Goal: Task Accomplishment & Management: Manage account settings

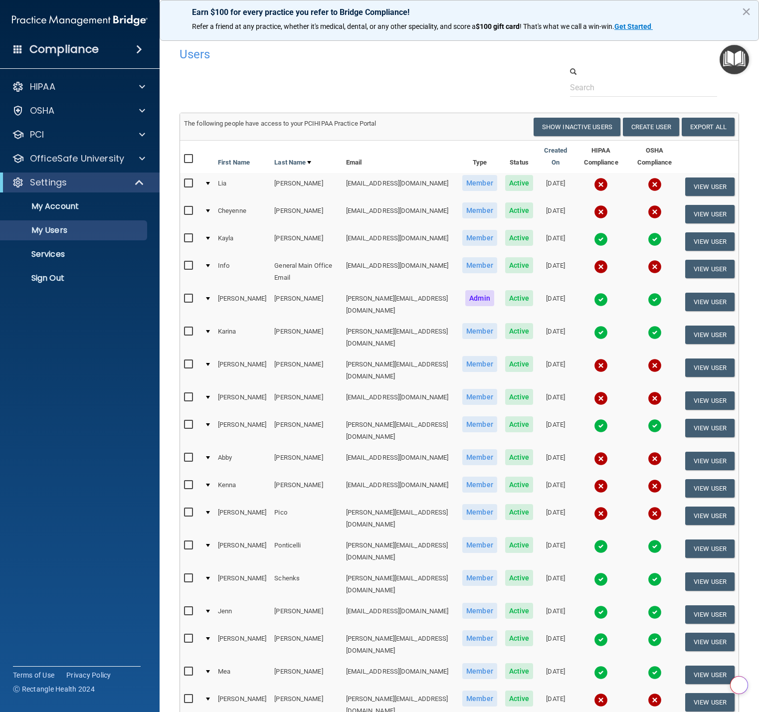
select select "20"
click at [646, 131] on button "Create User" at bounding box center [651, 127] width 56 height 18
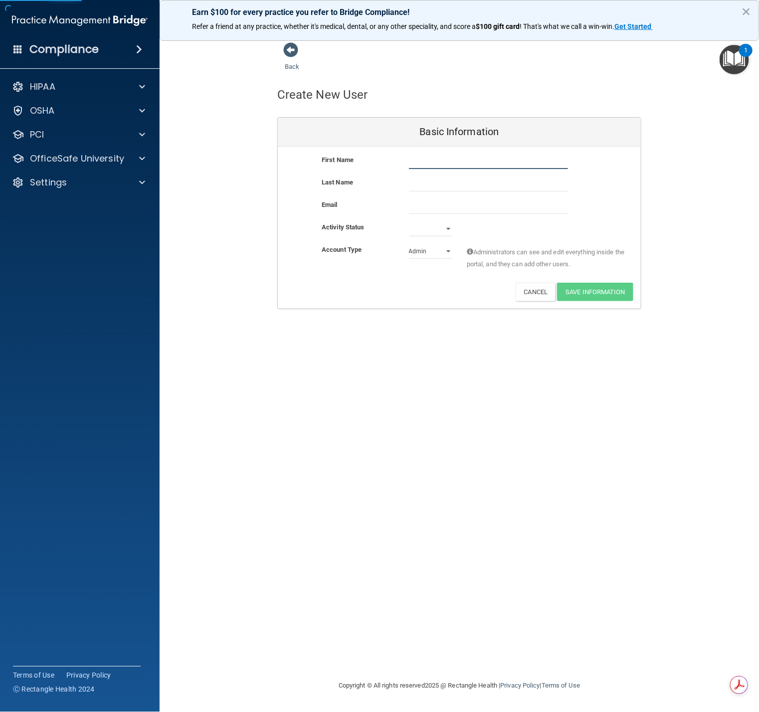
click at [418, 156] on input "text" at bounding box center [488, 161] width 159 height 15
type input "Bella"
type input "[PERSON_NAME]"
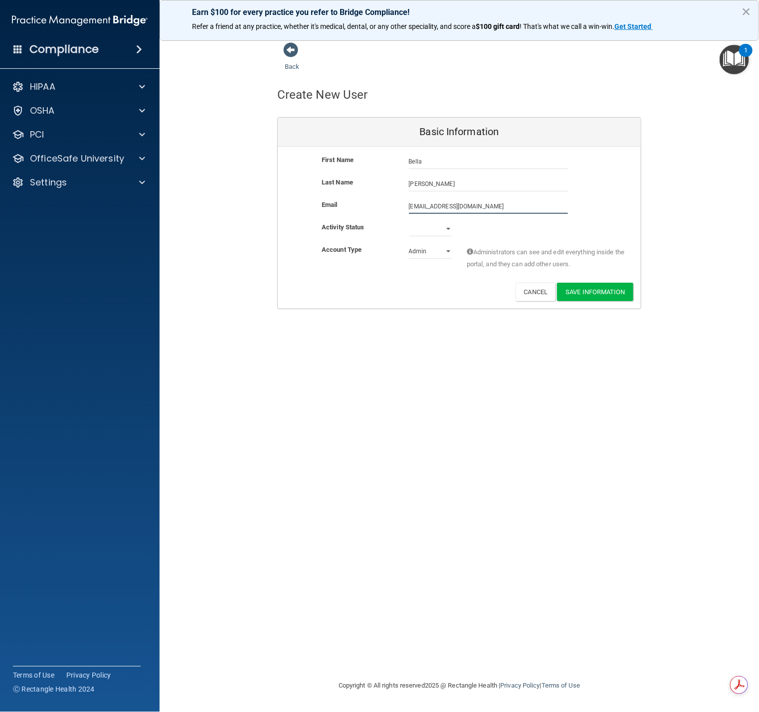
type input "[EMAIL_ADDRESS][DOMAIN_NAME]"
click at [446, 229] on select "Active Inactive" at bounding box center [430, 231] width 43 height 15
select select "active"
click at [409, 222] on select "Active Inactive" at bounding box center [430, 229] width 43 height 15
click at [445, 250] on select "Admin Member" at bounding box center [430, 251] width 43 height 15
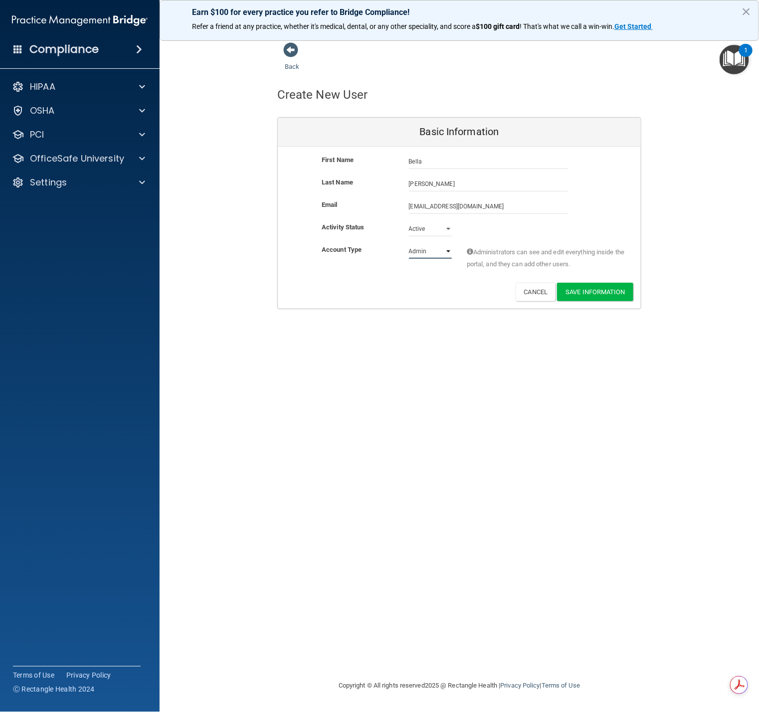
select select "practice_member"
click at [409, 244] on select "Admin Member" at bounding box center [430, 251] width 43 height 15
click at [601, 291] on button "Save Information" at bounding box center [595, 292] width 76 height 18
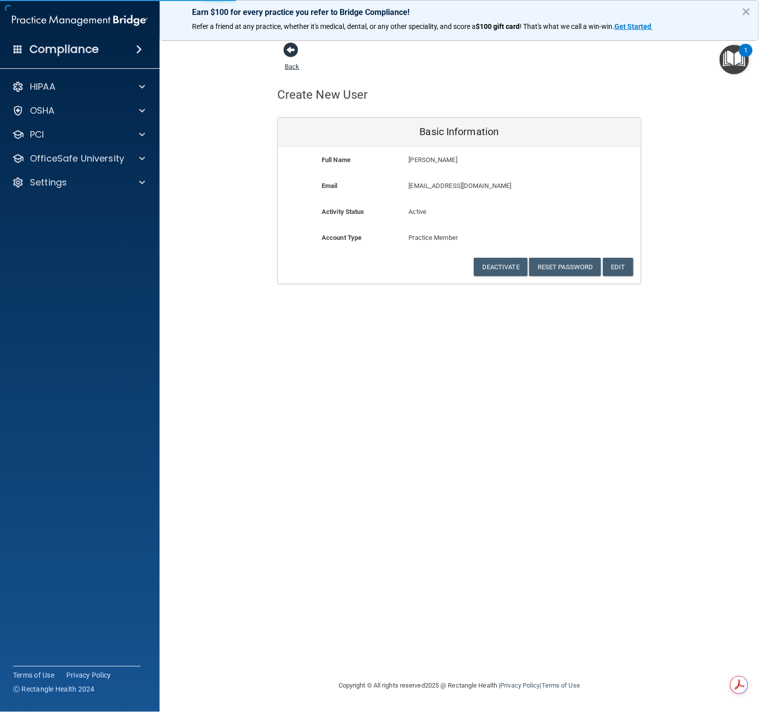
click at [291, 50] on span at bounding box center [290, 49] width 15 height 15
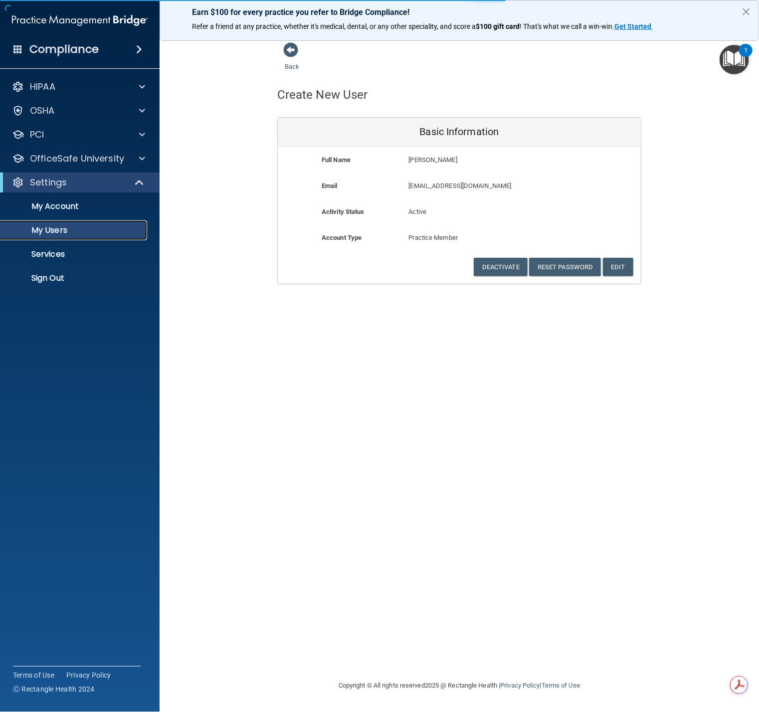
click at [54, 232] on p "My Users" at bounding box center [74, 231] width 136 height 10
select select "20"
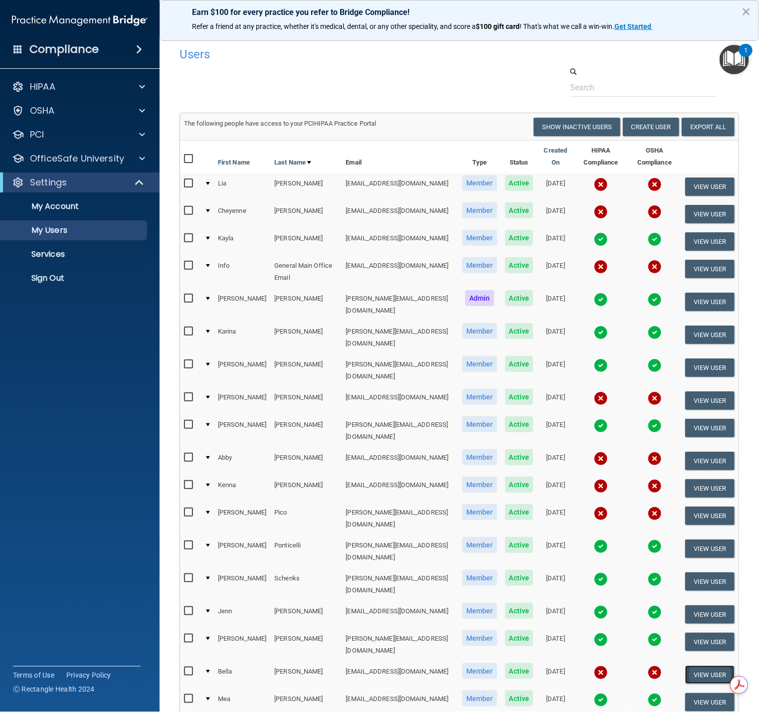
click at [688, 666] on button "View User" at bounding box center [710, 675] width 49 height 18
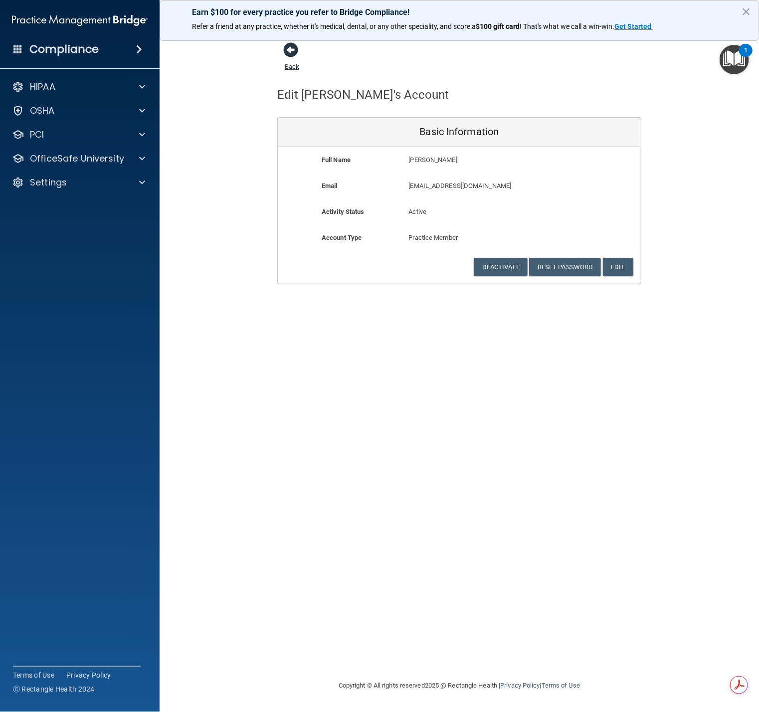
click at [295, 48] on span at bounding box center [290, 49] width 15 height 15
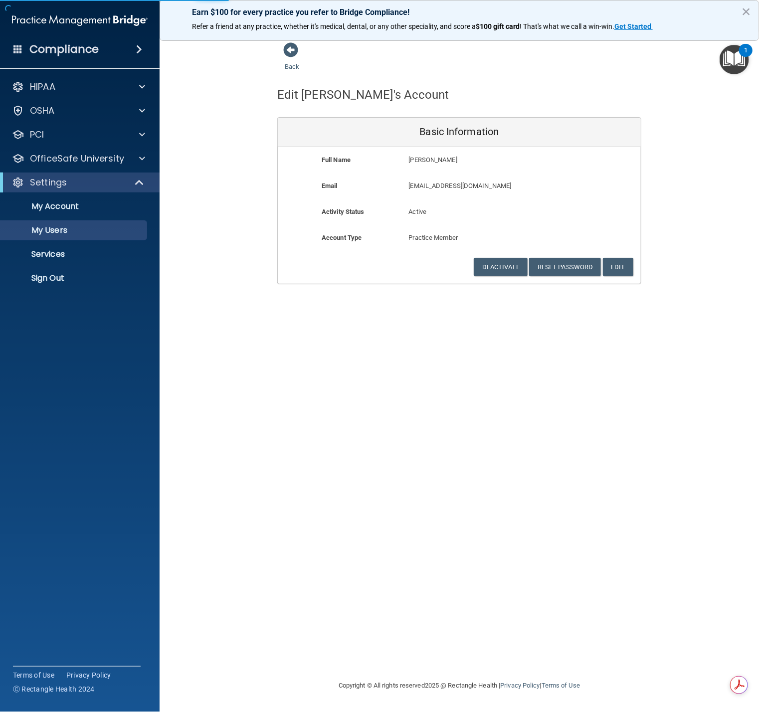
select select "20"
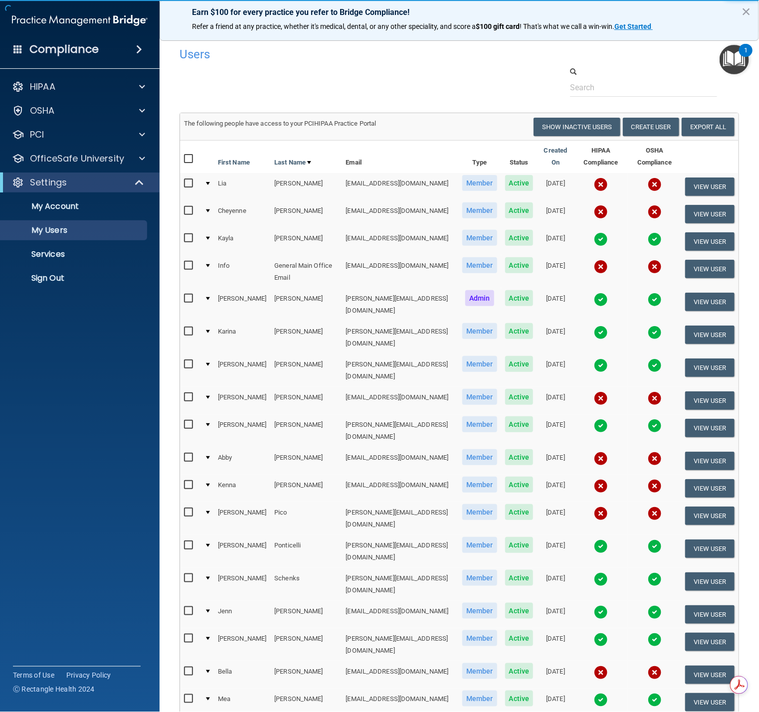
click at [192, 668] on input "checkbox" at bounding box center [189, 672] width 11 height 8
checkbox input "true"
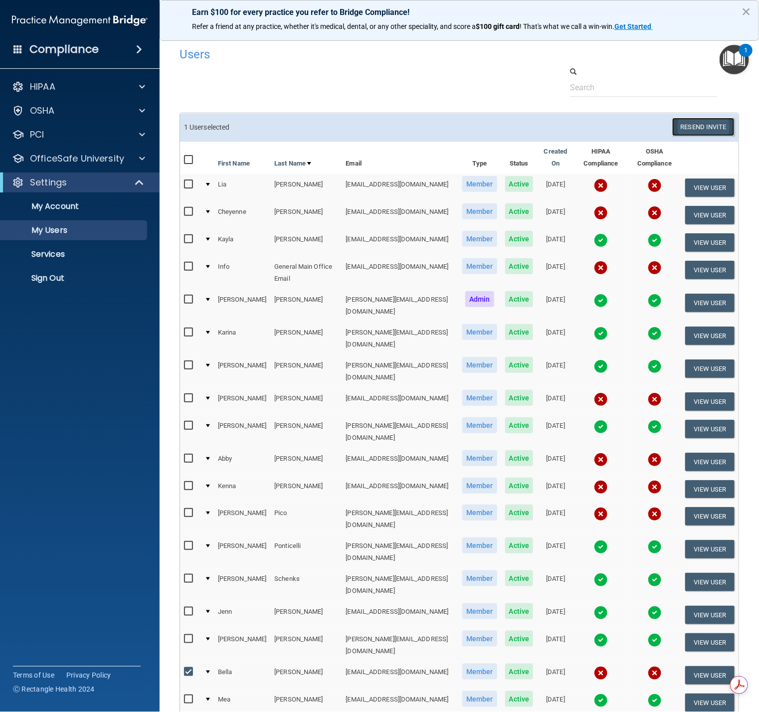
click at [699, 126] on button "Resend Invite" at bounding box center [704, 127] width 62 height 18
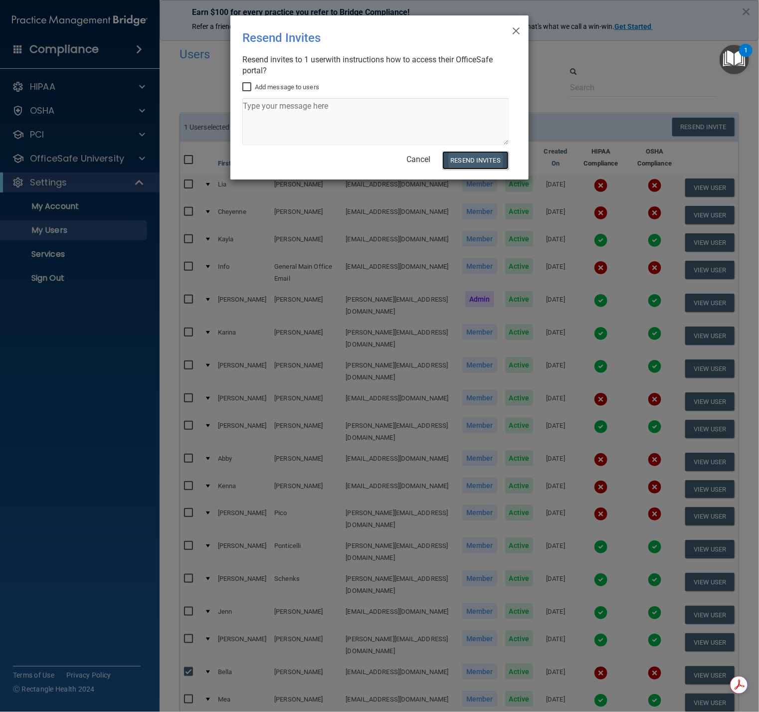
click at [479, 159] on button "Resend Invites" at bounding box center [476, 160] width 66 height 18
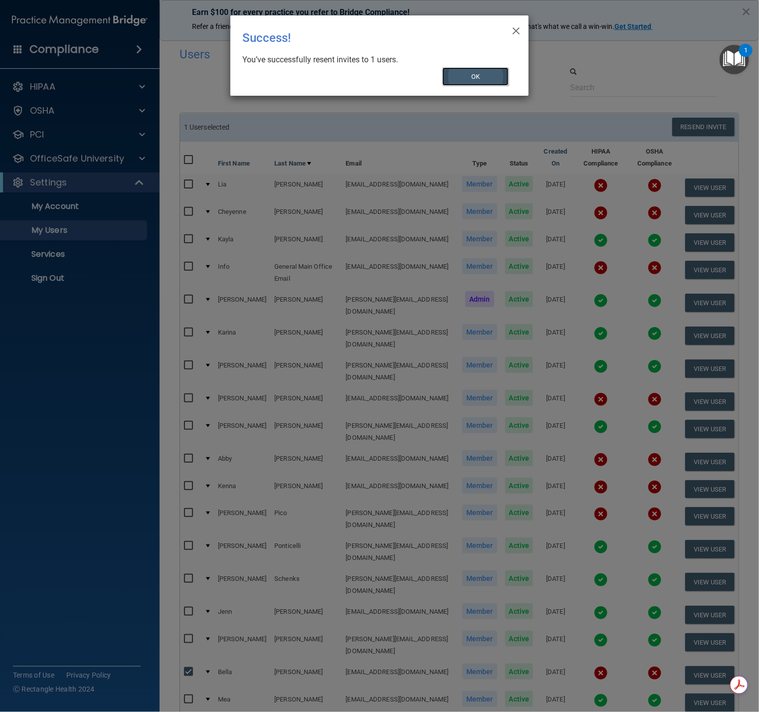
click at [473, 78] on button "OK" at bounding box center [476, 76] width 67 height 18
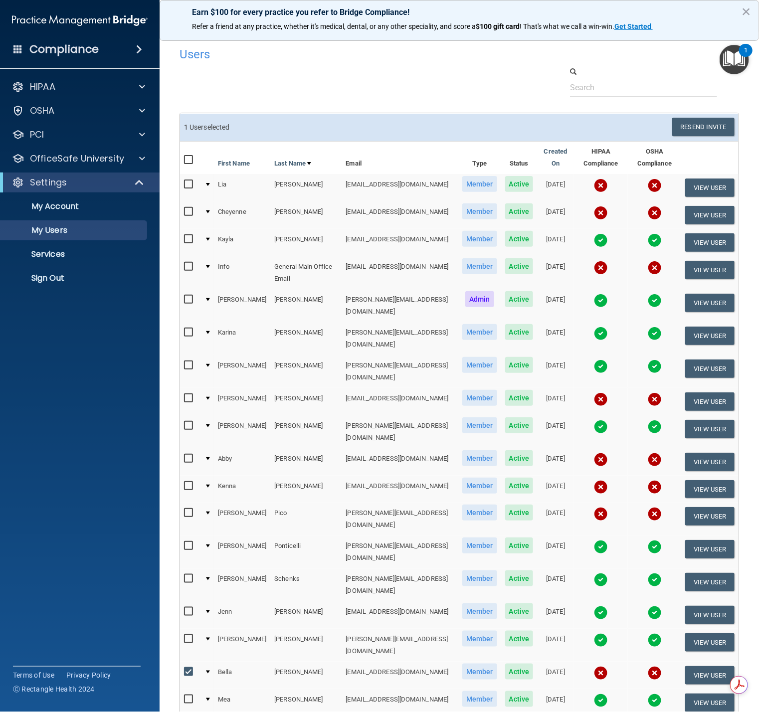
click at [185, 183] on input "checkbox" at bounding box center [189, 185] width 11 height 8
checkbox input "true"
click at [188, 214] on input "checkbox" at bounding box center [189, 212] width 11 height 8
checkbox input "true"
click at [188, 455] on input "checkbox" at bounding box center [189, 459] width 11 height 8
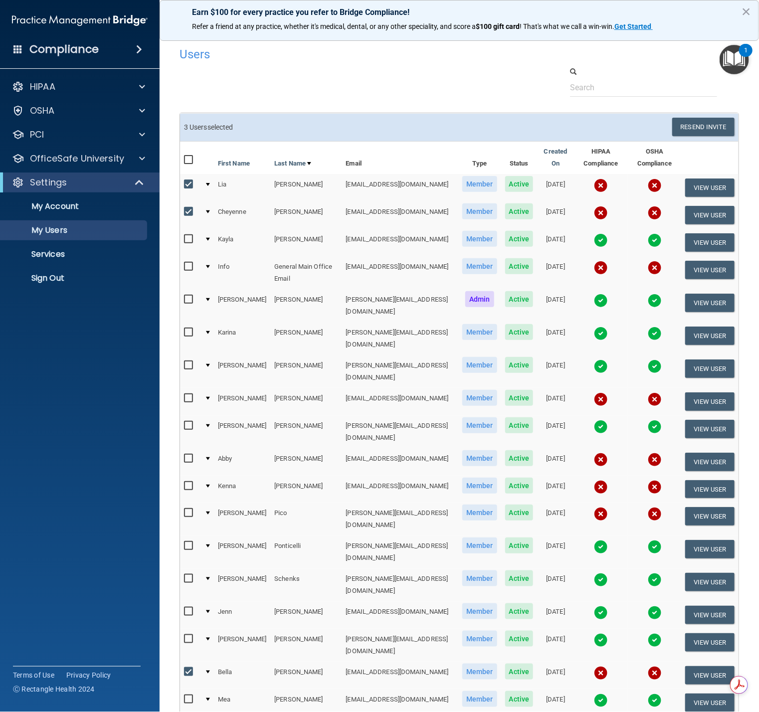
checkbox input "true"
click at [189, 482] on input "checkbox" at bounding box center [189, 486] width 11 height 8
checkbox input "true"
click at [189, 509] on input "checkbox" at bounding box center [189, 513] width 11 height 8
checkbox input "true"
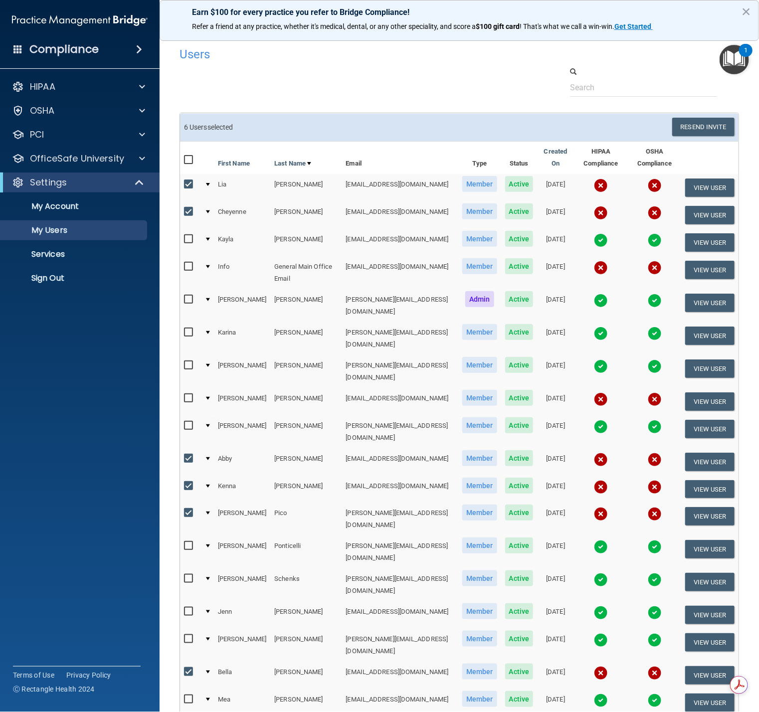
checkbox input "true"
click at [702, 129] on button "Resend Invite" at bounding box center [704, 127] width 62 height 18
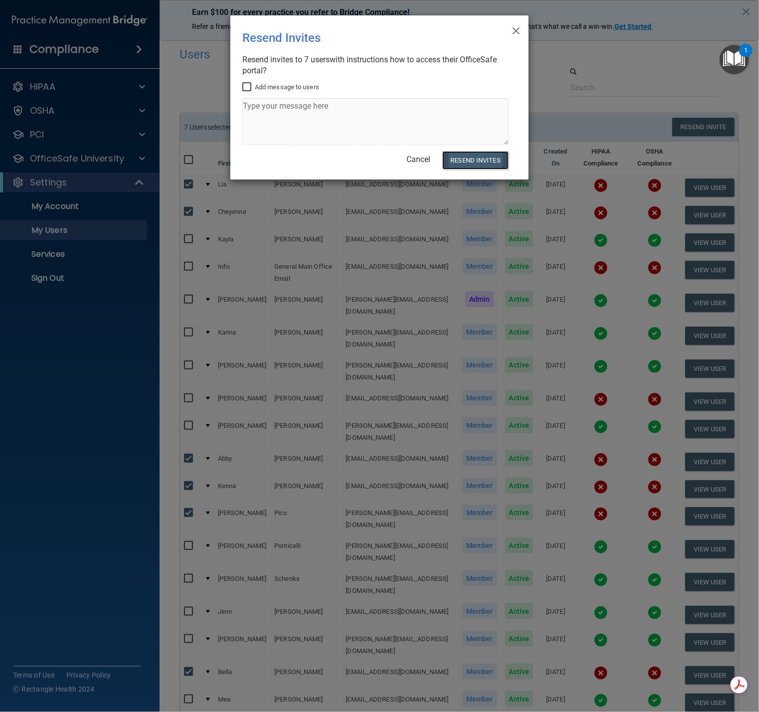
click at [470, 160] on button "Resend Invites" at bounding box center [476, 160] width 66 height 18
drag, startPoint x: 756, startPoint y: 143, endPoint x: 756, endPoint y: 259, distance: 116.7
click at [756, 259] on div "× Close Resend Invites There was an error while sending the invitations ... Res…" at bounding box center [379, 356] width 759 height 712
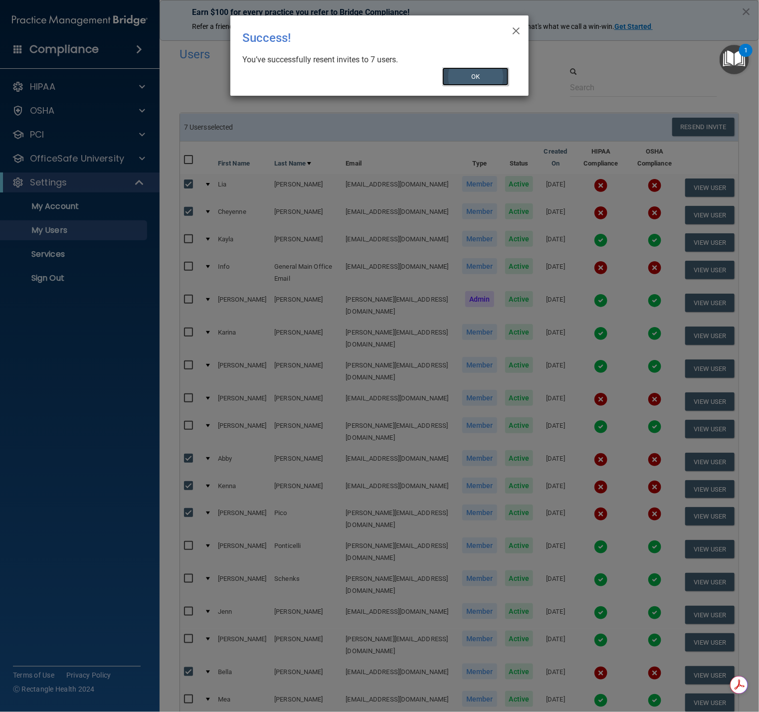
click at [476, 81] on button "OK" at bounding box center [476, 76] width 67 height 18
